Goal: Information Seeking & Learning: Learn about a topic

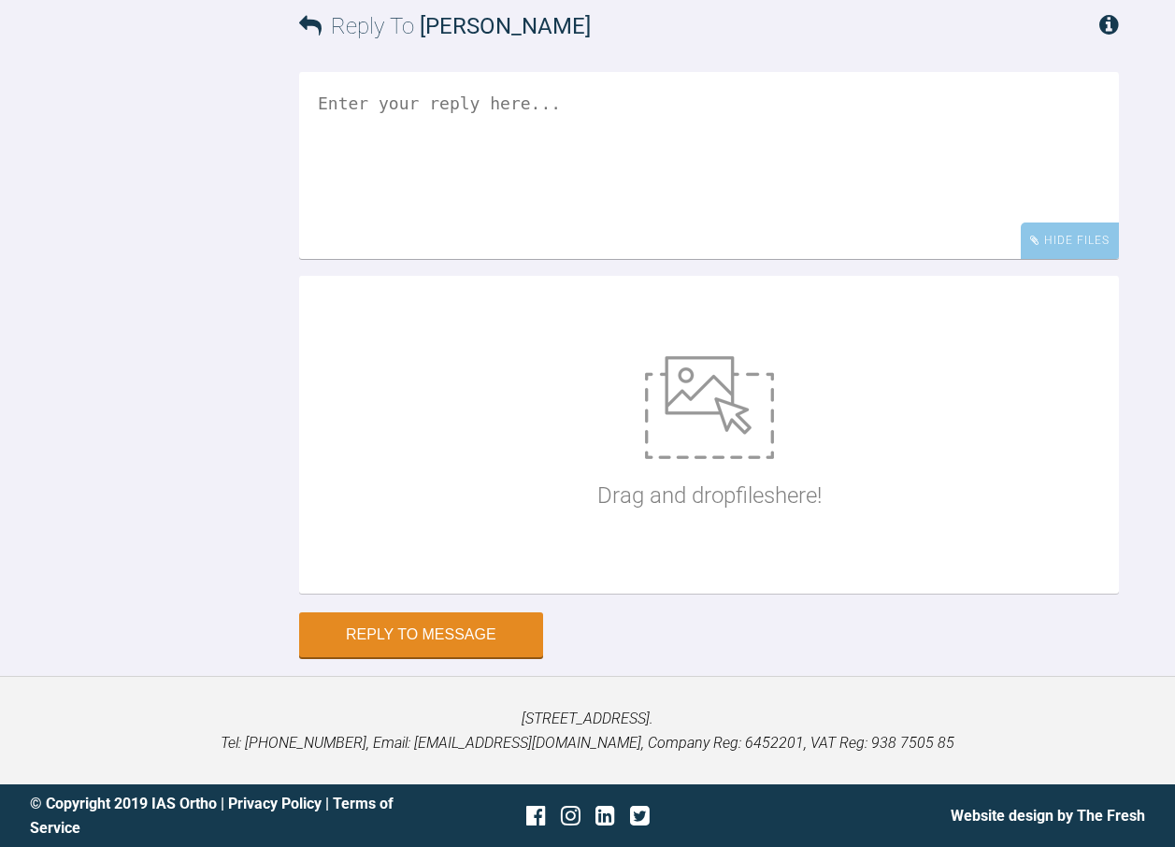
scroll to position [7083, 0]
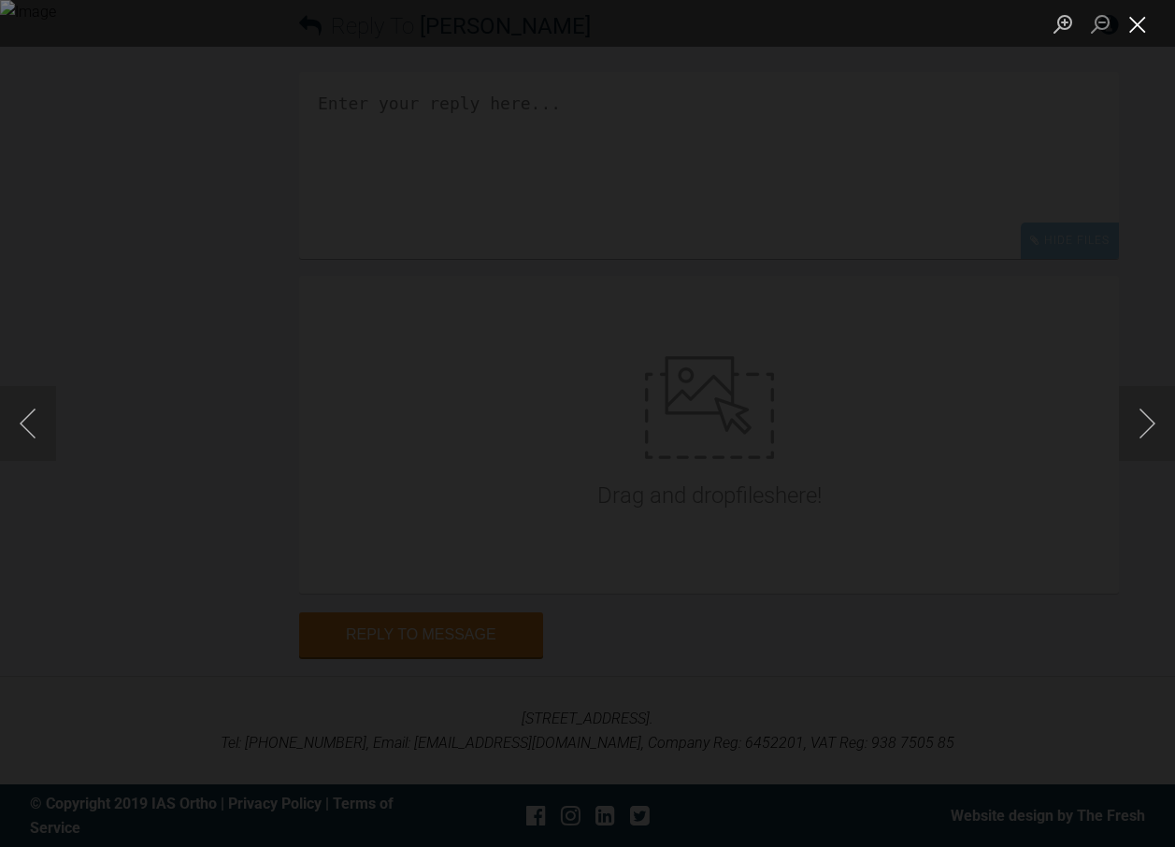
click at [1129, 27] on button "Close lightbox" at bounding box center [1137, 23] width 37 height 33
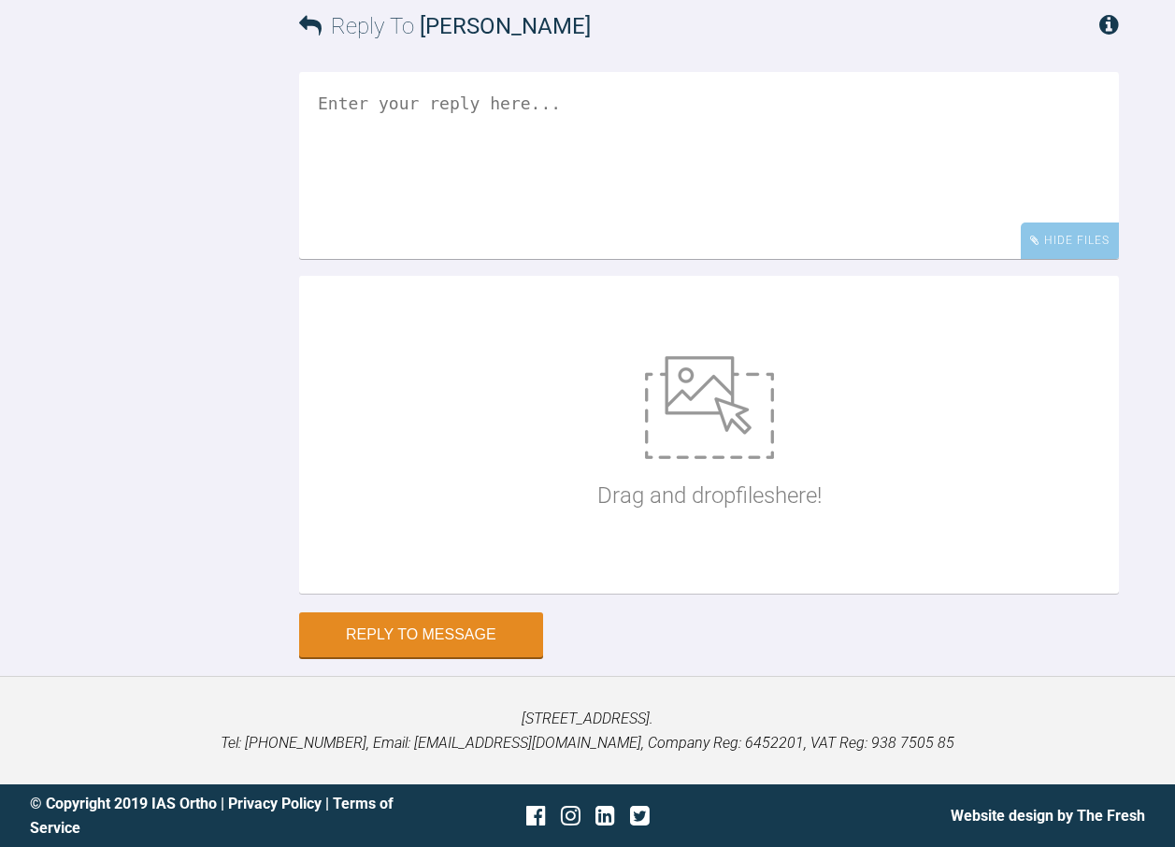
scroll to position [6148, 0]
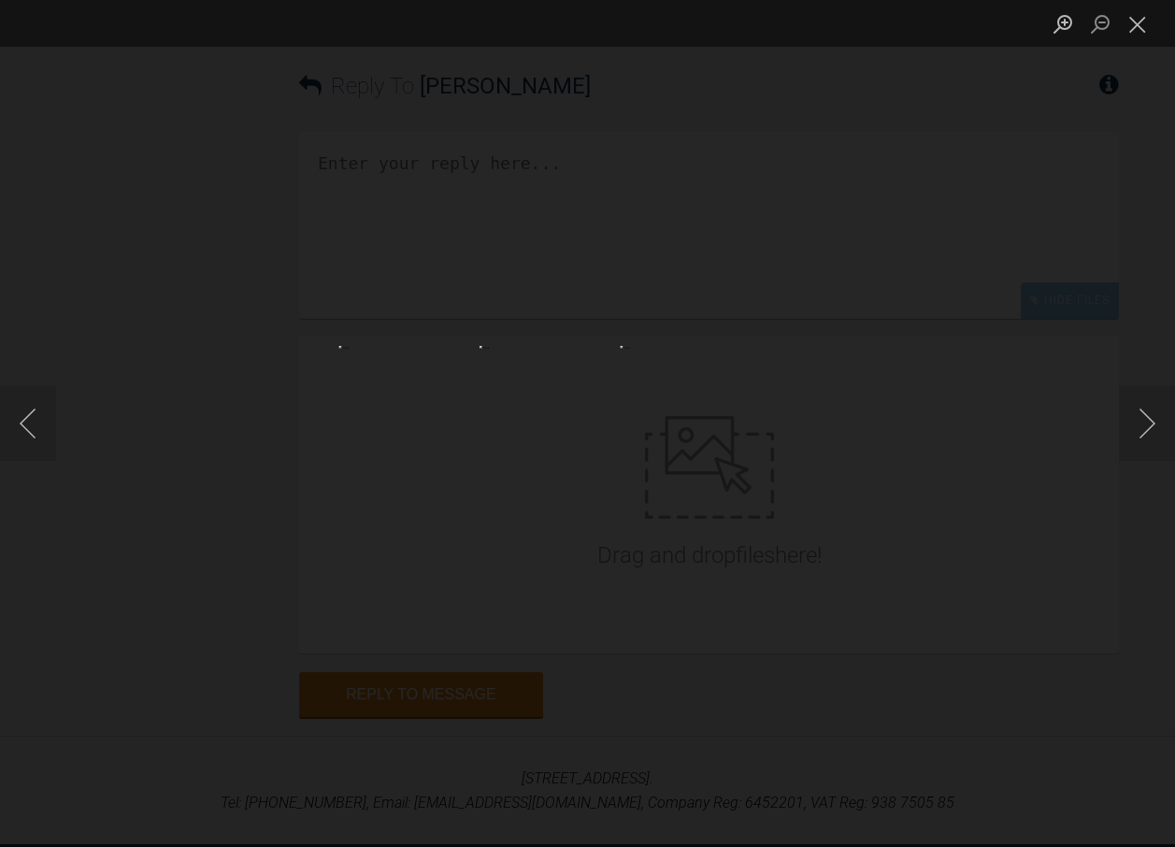
click at [612, 445] on img "Lightbox" at bounding box center [588, 424] width 216 height 156
click at [1141, 15] on button "Close lightbox" at bounding box center [1137, 23] width 37 height 33
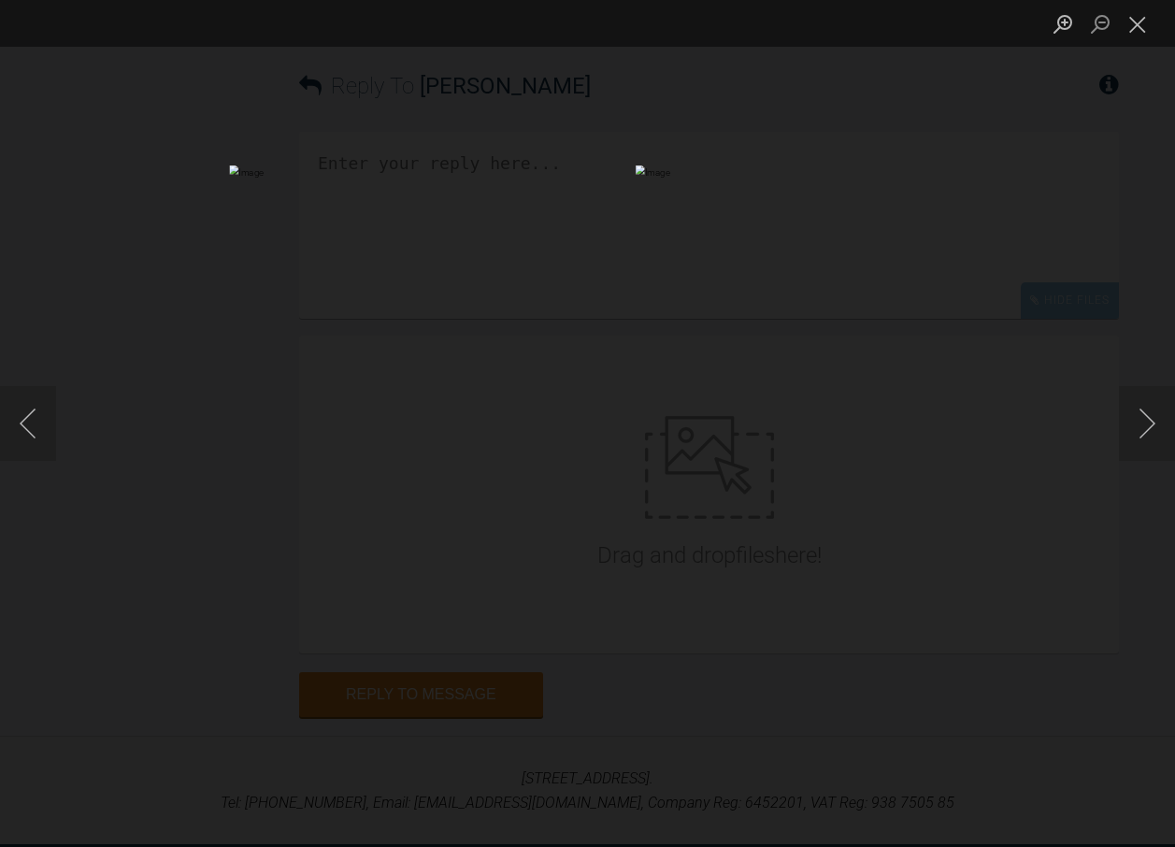
click at [651, 463] on img "Lightbox" at bounding box center [587, 423] width 716 height 516
click at [1144, 22] on button "Close lightbox" at bounding box center [1137, 23] width 37 height 33
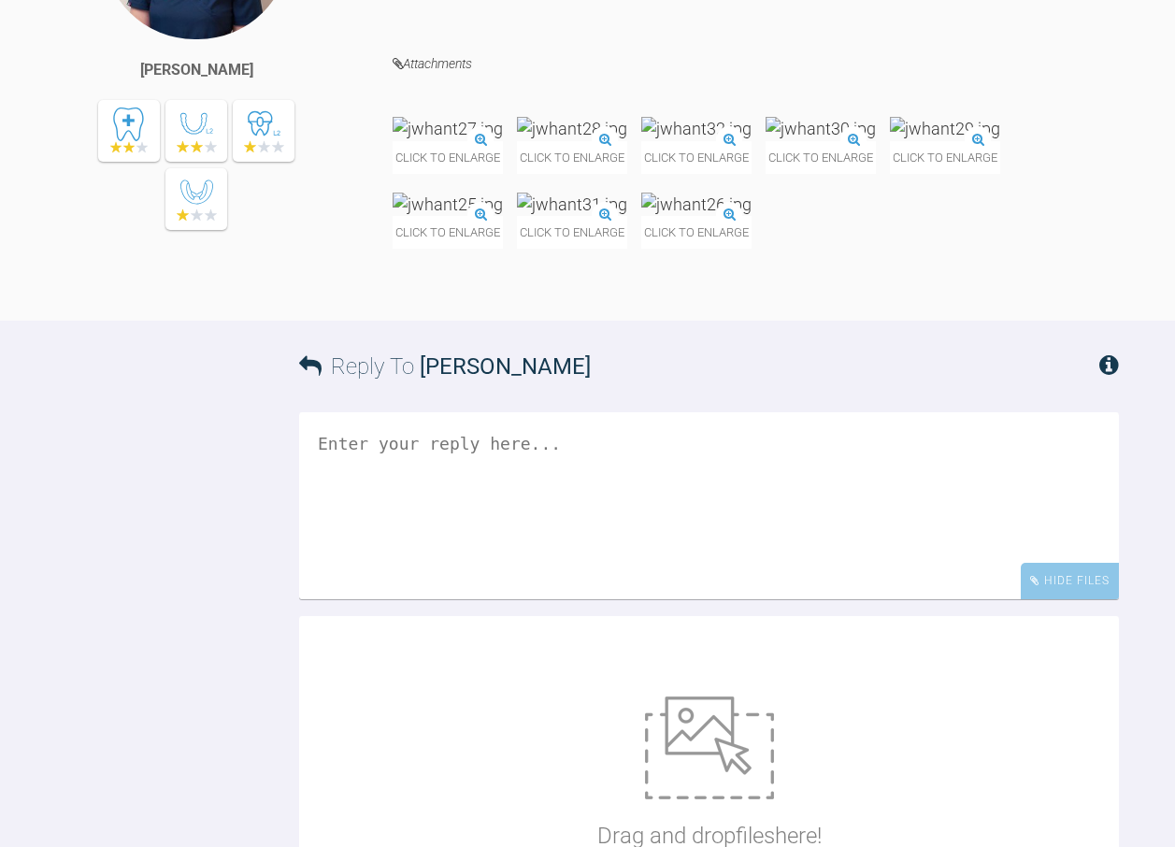
scroll to position [5962, 0]
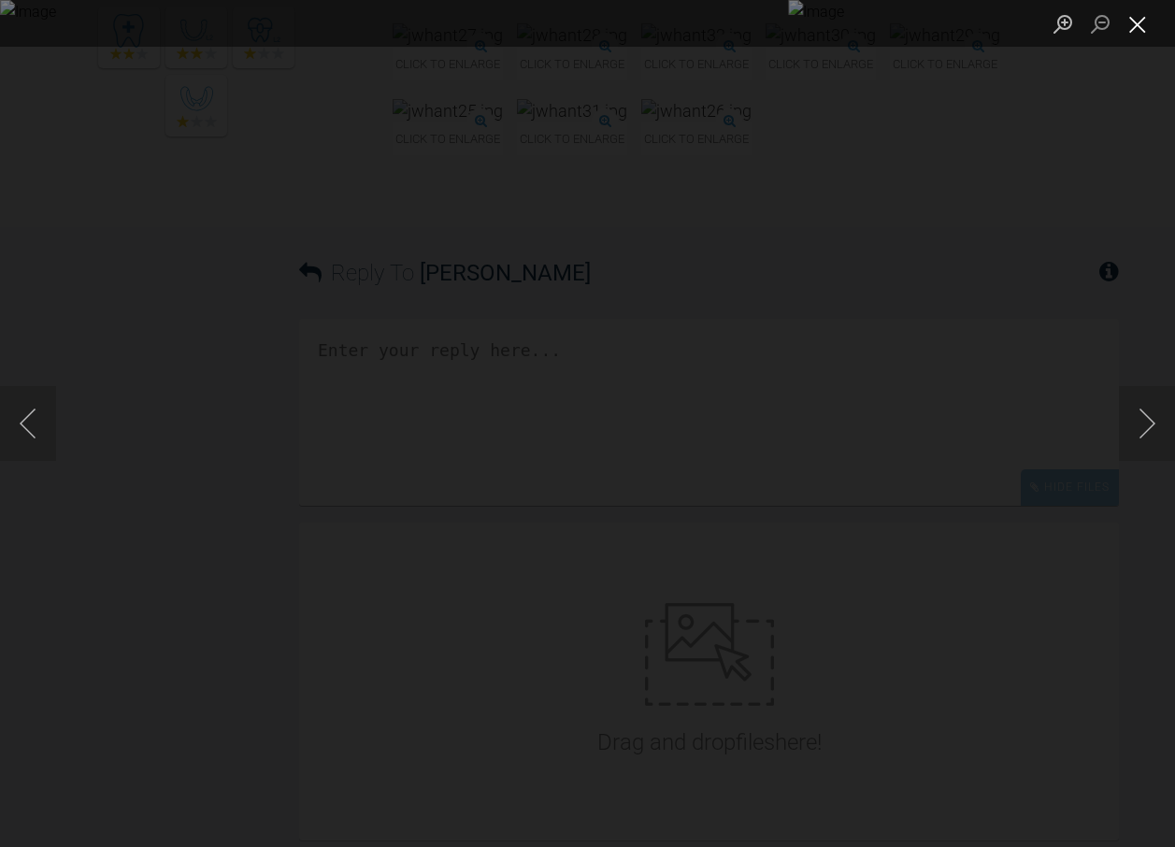
click at [1135, 22] on button "Close lightbox" at bounding box center [1137, 23] width 37 height 33
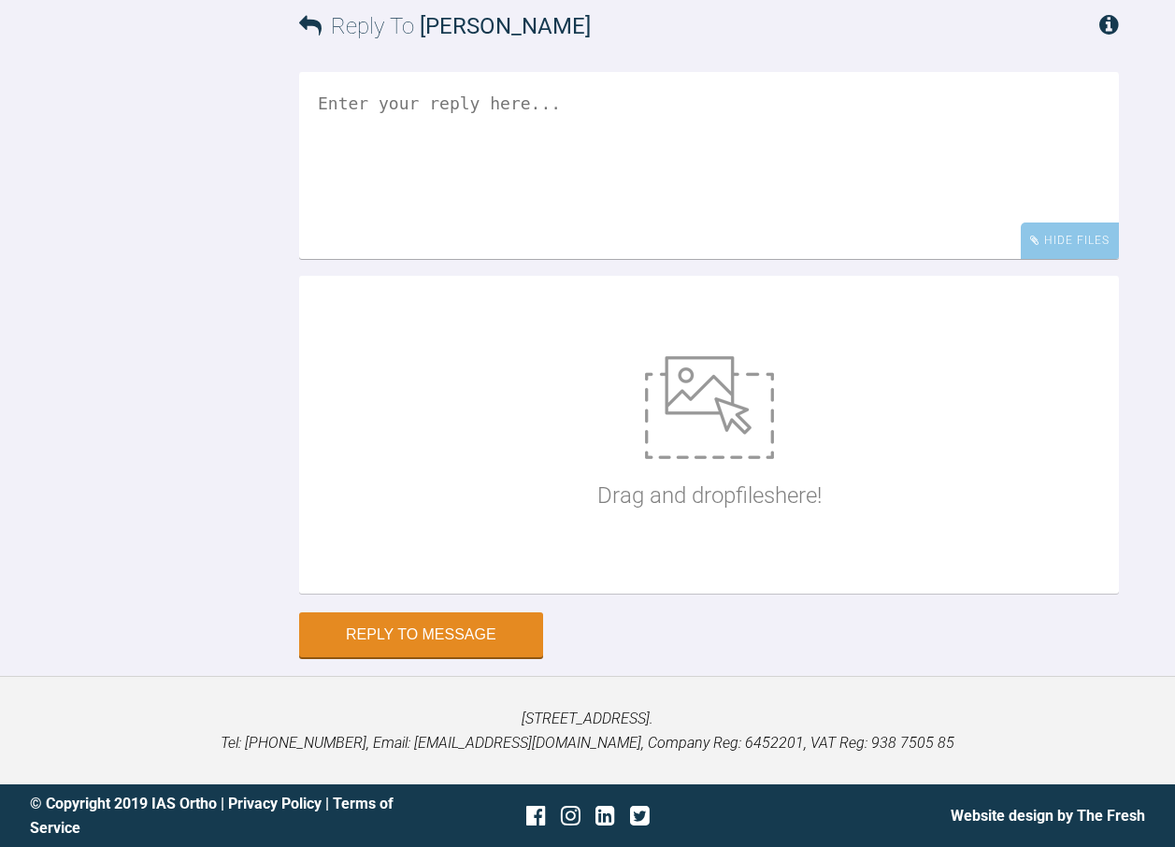
scroll to position [7177, 0]
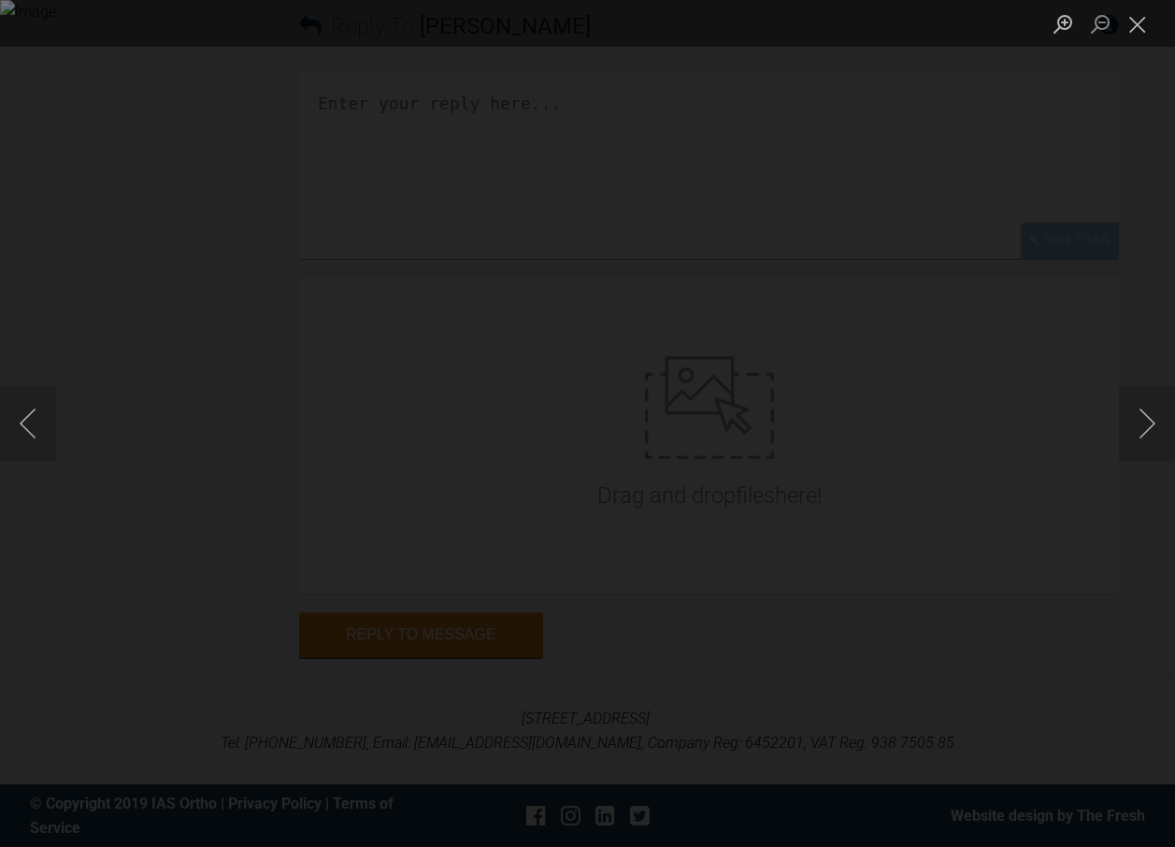
scroll to position [7083, 0]
